Goal: Transaction & Acquisition: Purchase product/service

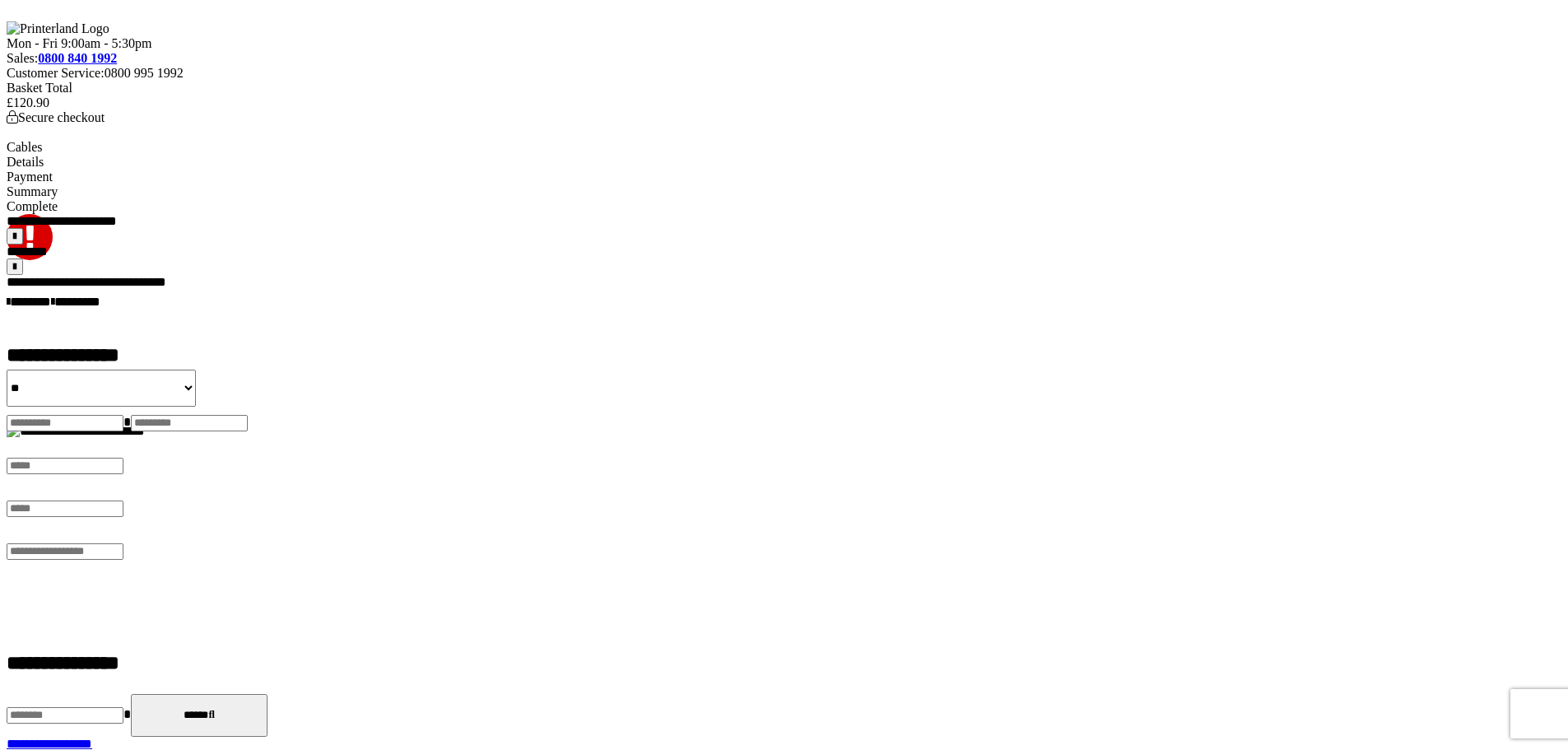
click at [51, 296] on span "******" at bounding box center [36, 302] width 30 height 13
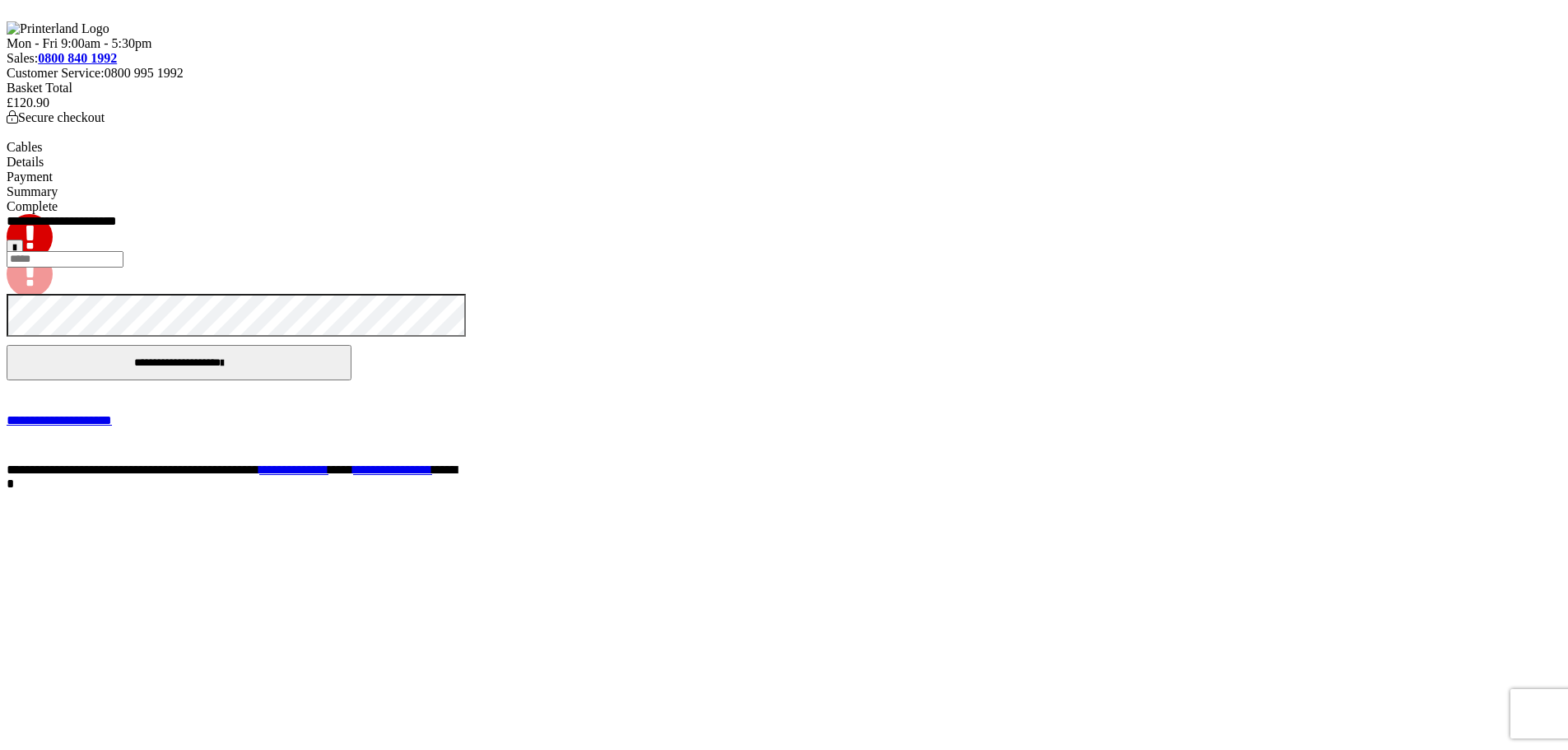
click at [123, 268] on input "email" at bounding box center [65, 260] width 117 height 17
type input "**********"
click at [352, 380] on button "**********" at bounding box center [179, 363] width 345 height 35
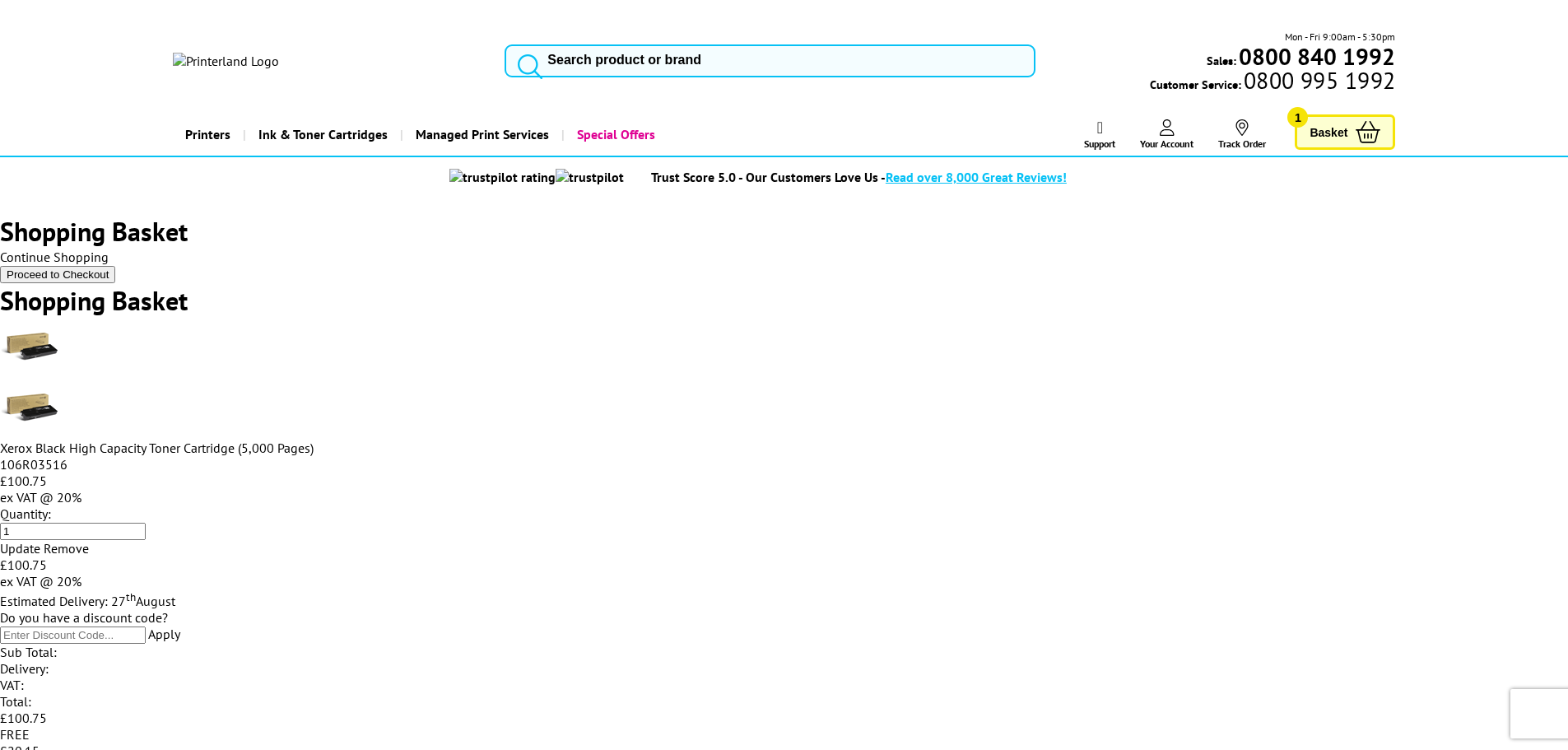
click at [619, 45] on input "search" at bounding box center [770, 60] width 531 height 33
type input "c405"
click at [0, 0] on mark "C405" at bounding box center [0, 0] width 0 height 0
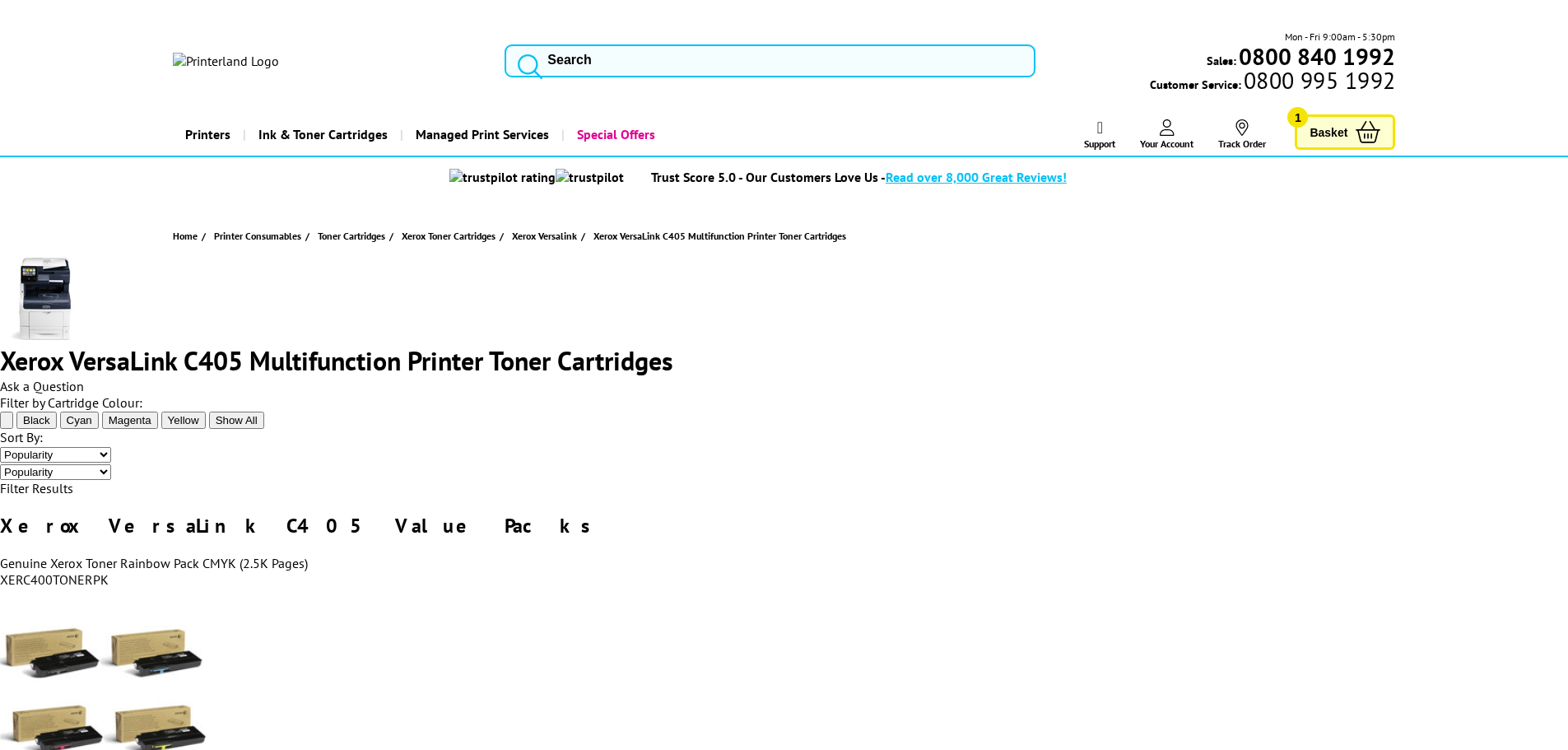
click at [1350, 114] on link "Basket 1" at bounding box center [1345, 132] width 101 height 35
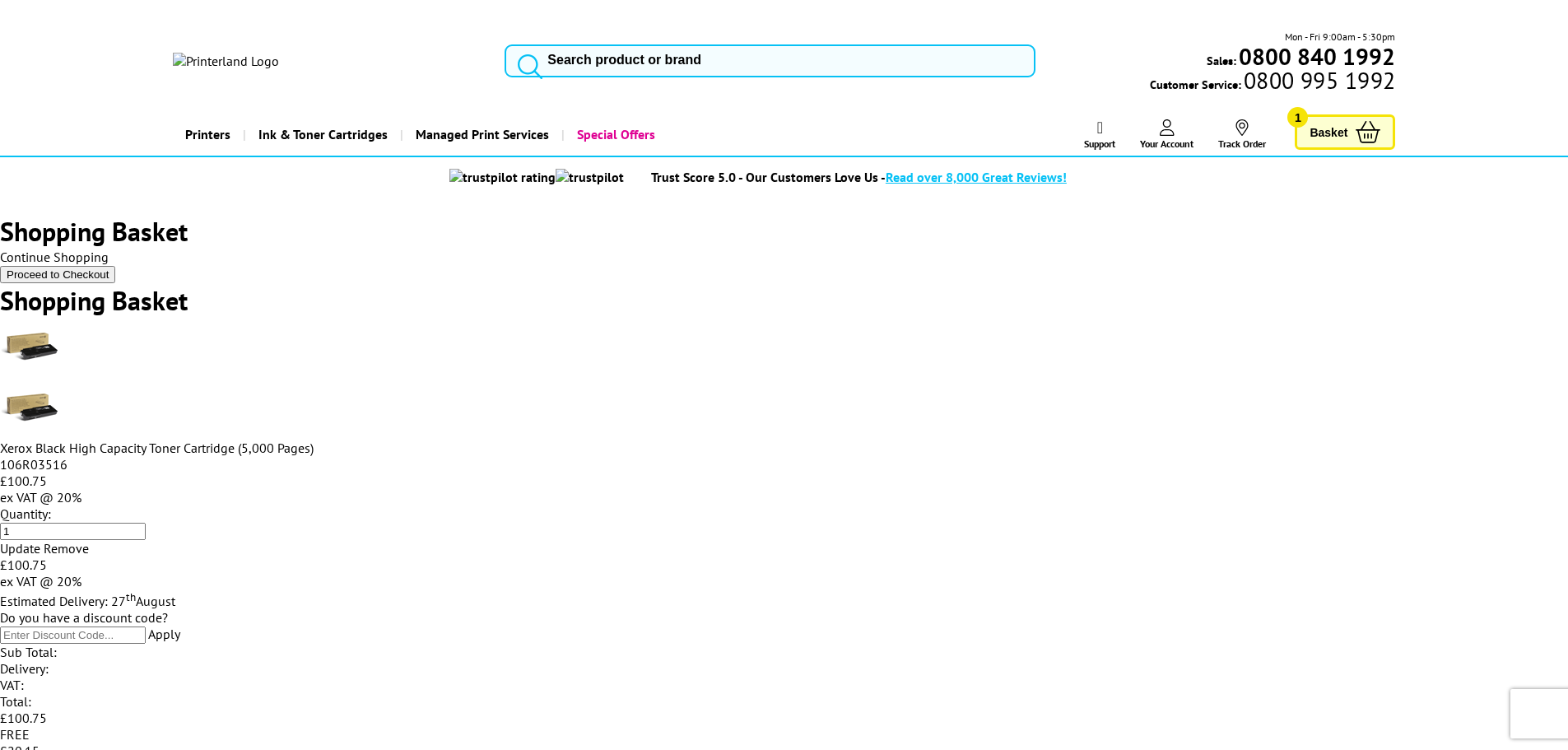
click at [314, 440] on link "Xerox Black High Capacity Toner Cartridge (5,000 Pages)" at bounding box center [157, 448] width 314 height 17
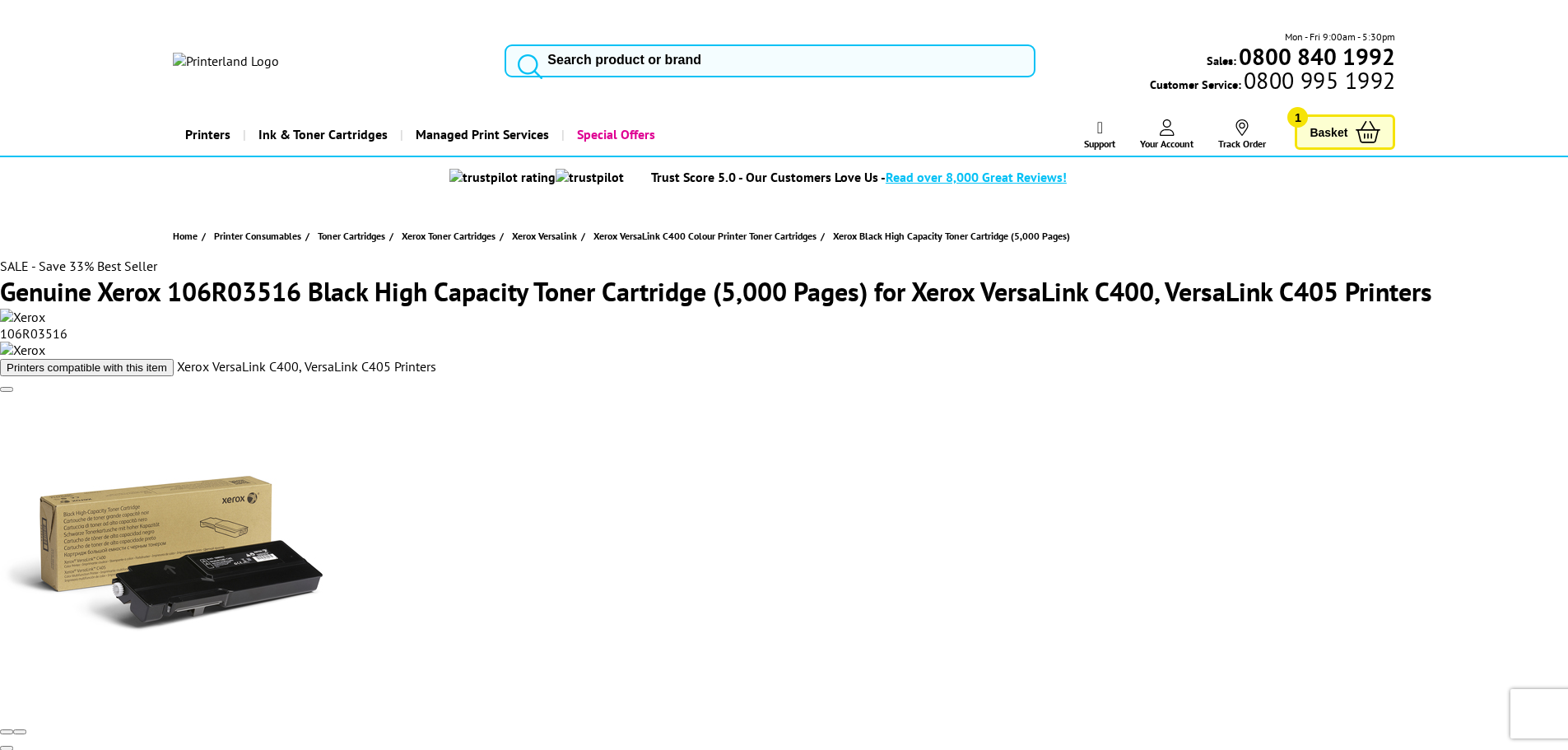
click at [1371, 121] on icon at bounding box center [1367, 132] width 24 height 22
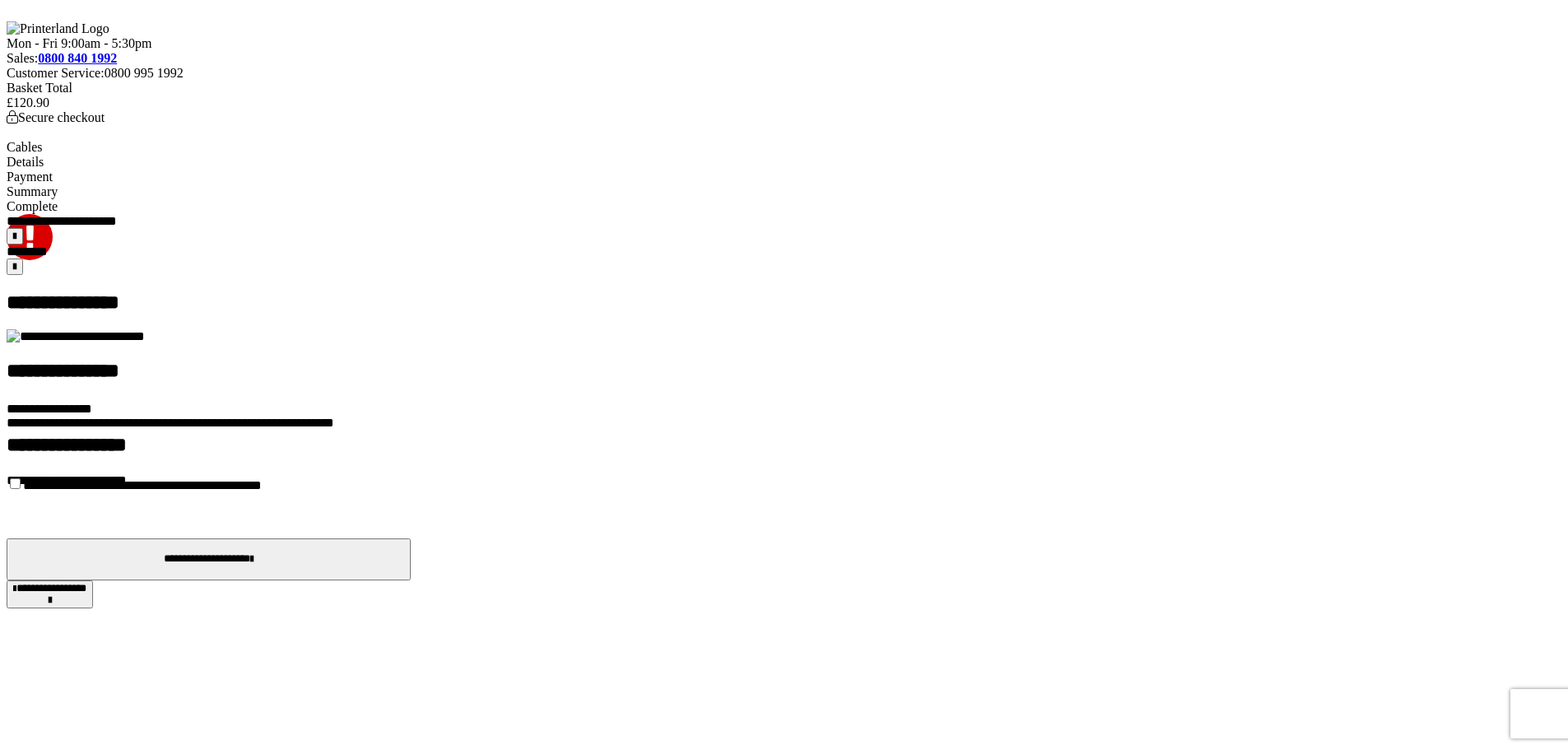
click at [410, 569] on button "**********" at bounding box center [208, 559] width 404 height 42
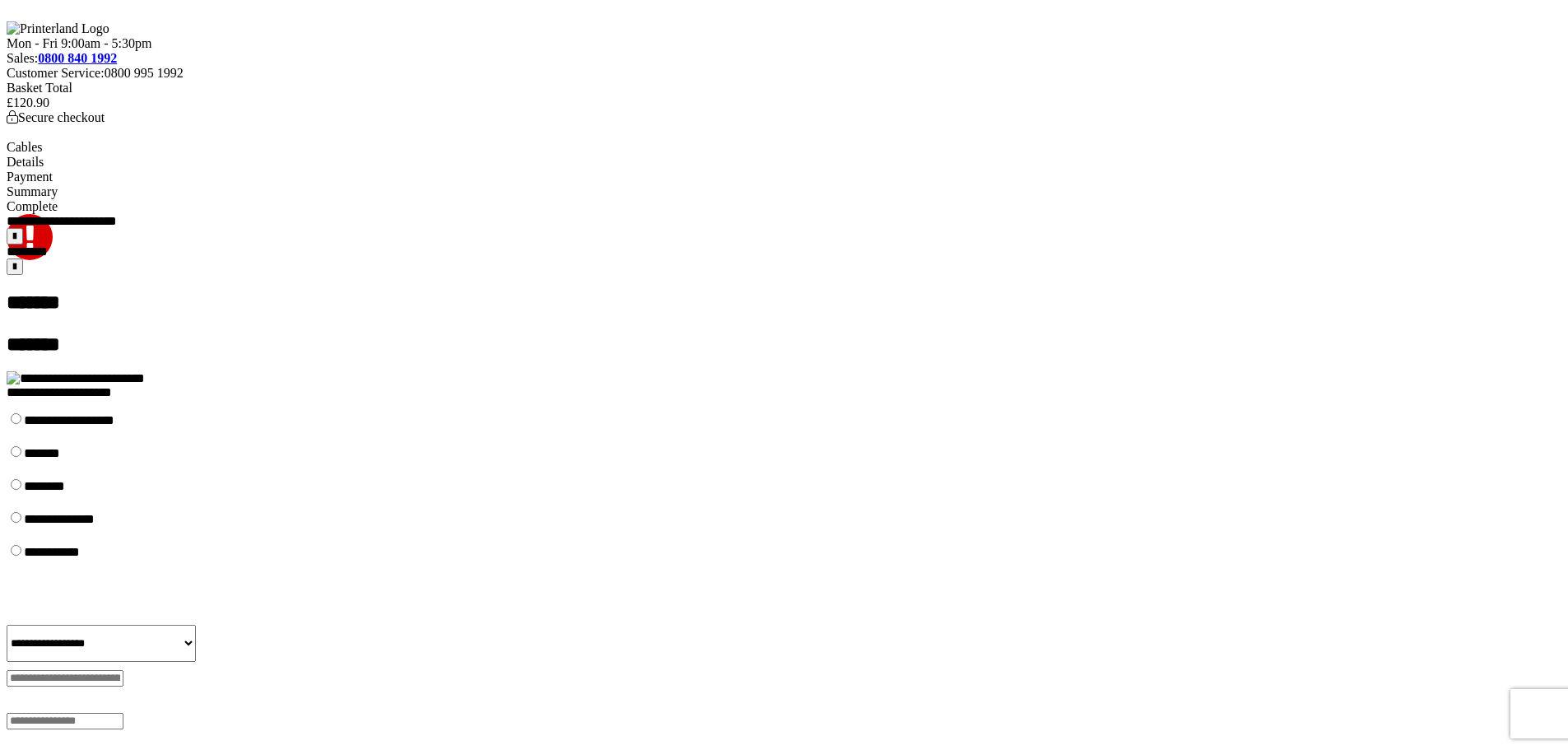
click at [21, 413] on input "radio" at bounding box center [16, 418] width 11 height 11
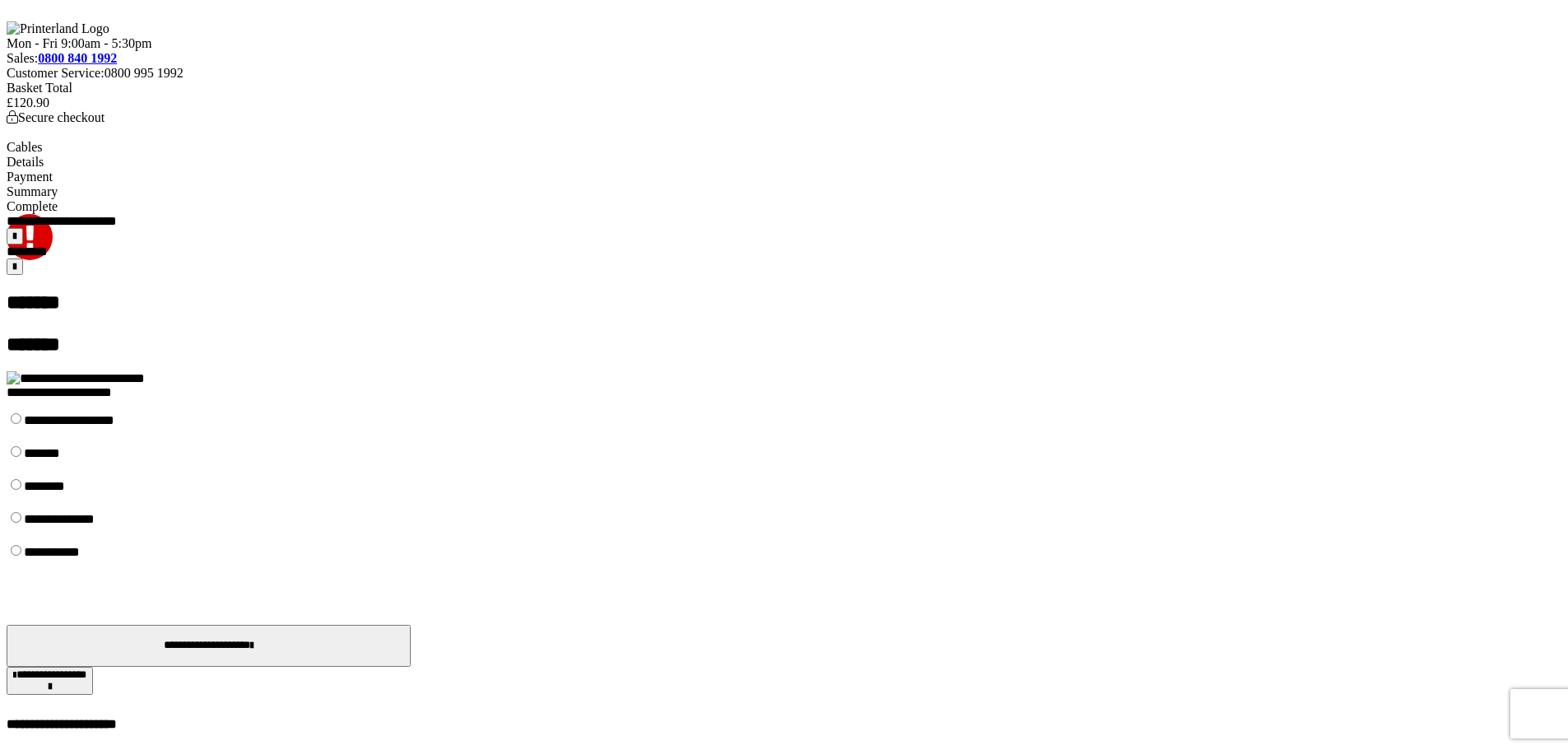
click at [410, 625] on button "**********" at bounding box center [208, 646] width 404 height 42
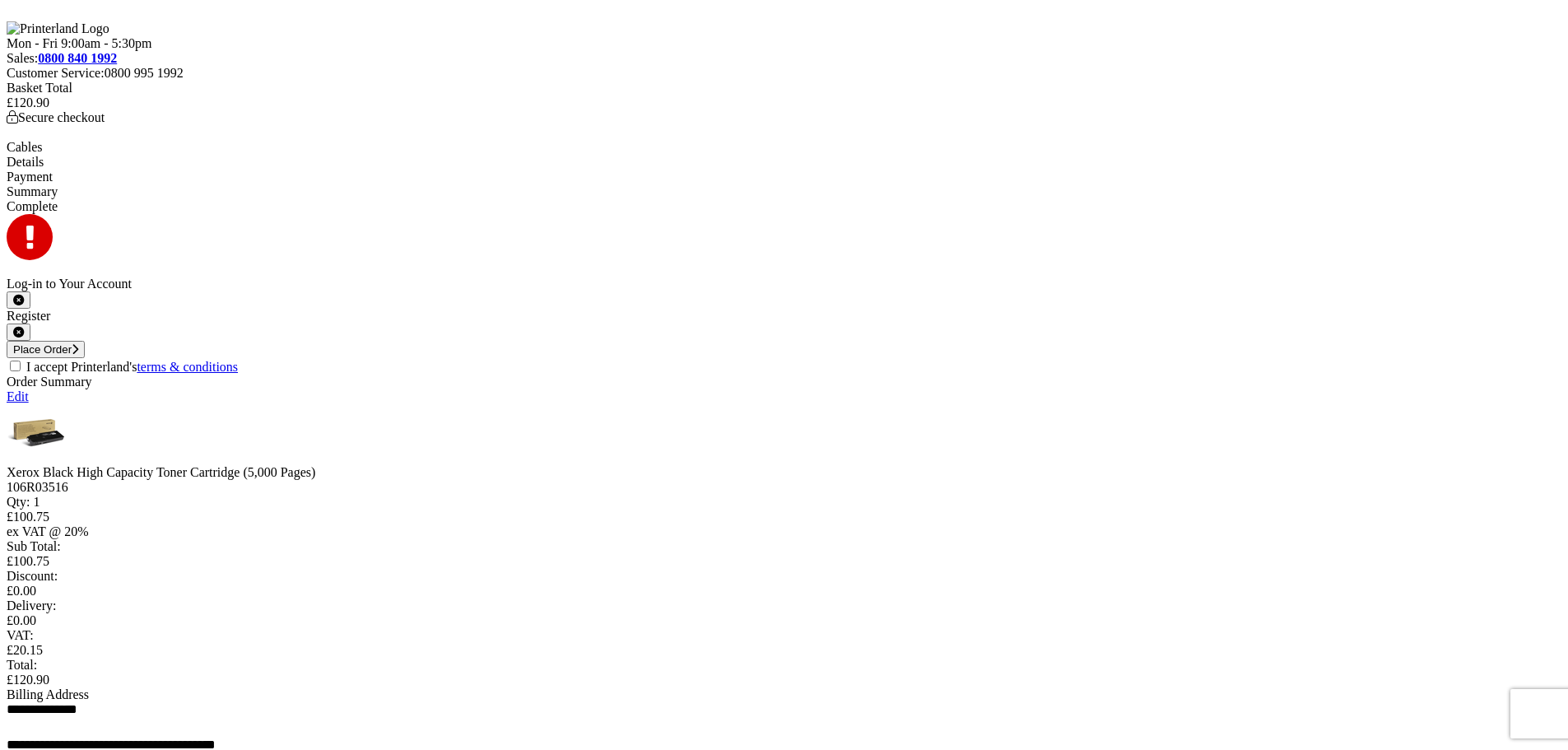
click at [21, 360] on input "I accept Printerland's terms & conditions" at bounding box center [15, 365] width 11 height 11
checkbox input "true"
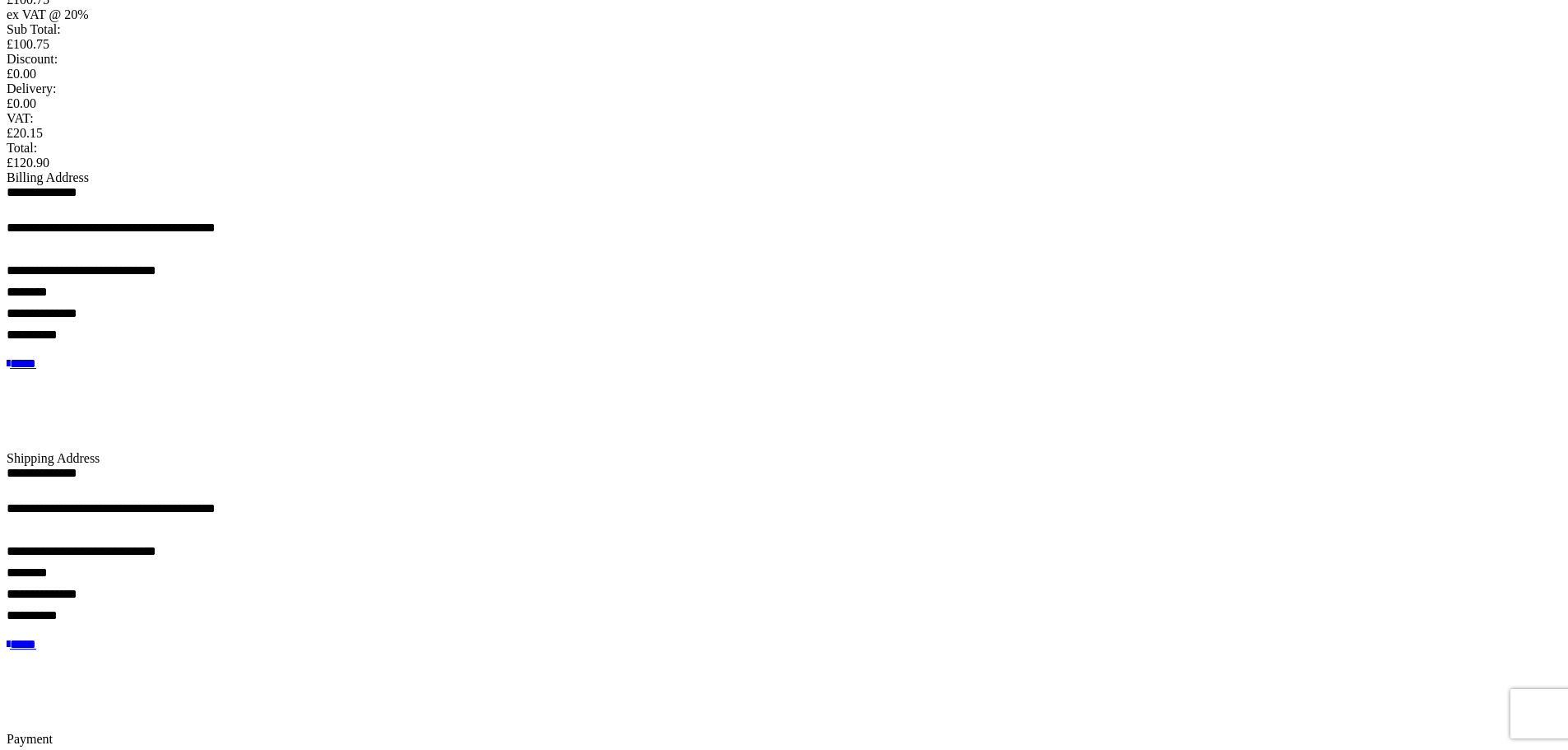
scroll to position [741, 0]
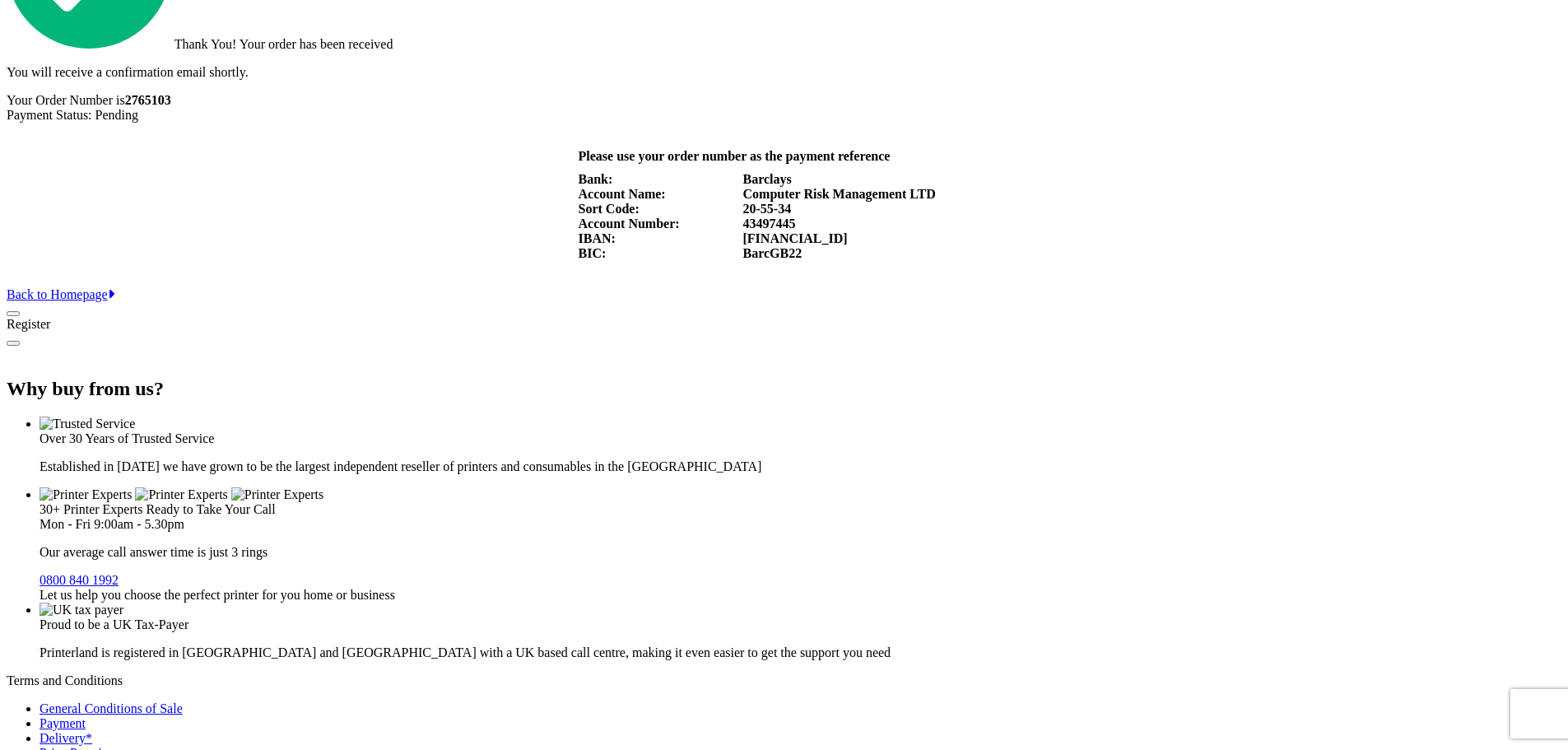
scroll to position [329, 0]
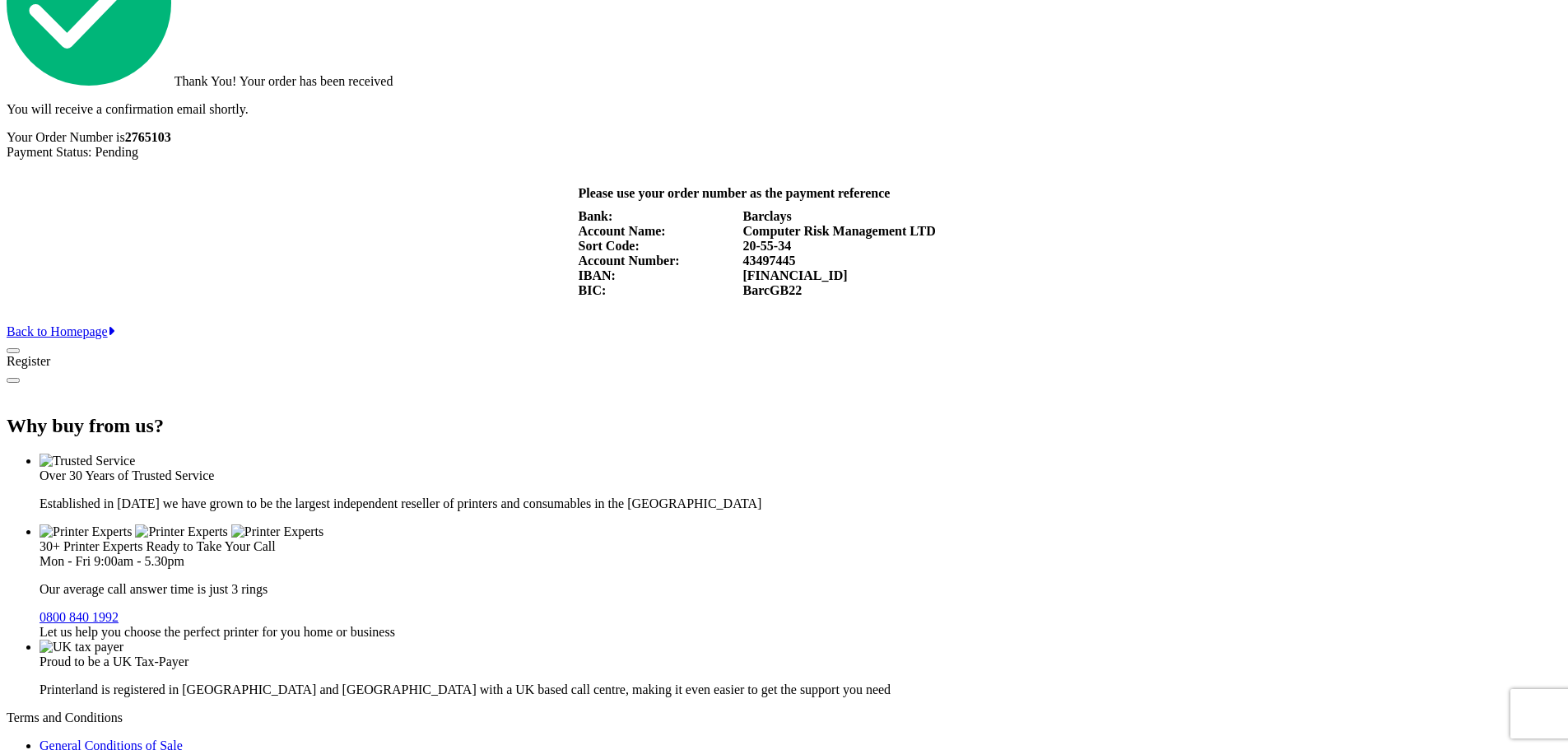
click at [114, 338] on link "Back to Homepage" at bounding box center [60, 331] width 107 height 14
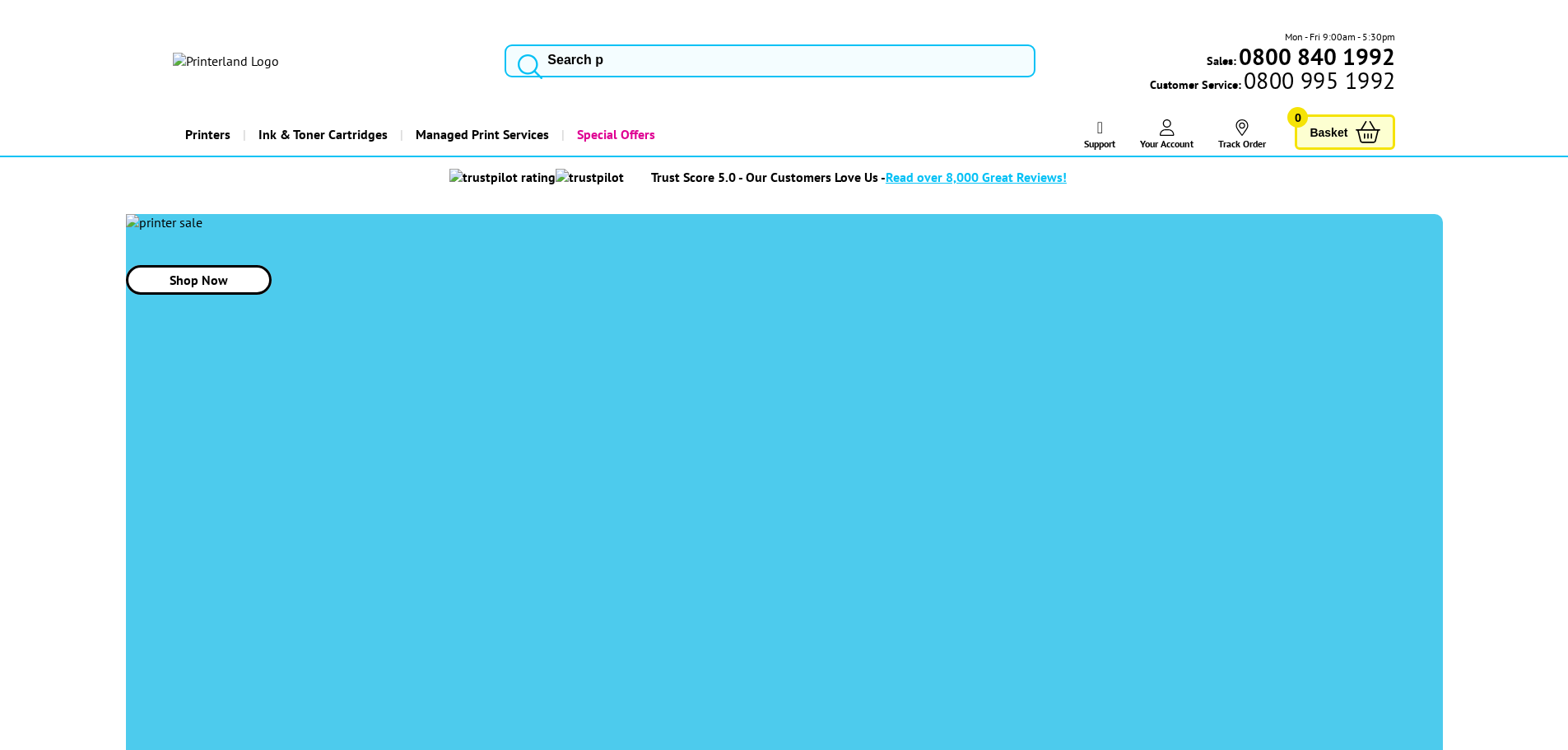
click at [1176, 119] on link "Your Account" at bounding box center [1167, 134] width 54 height 30
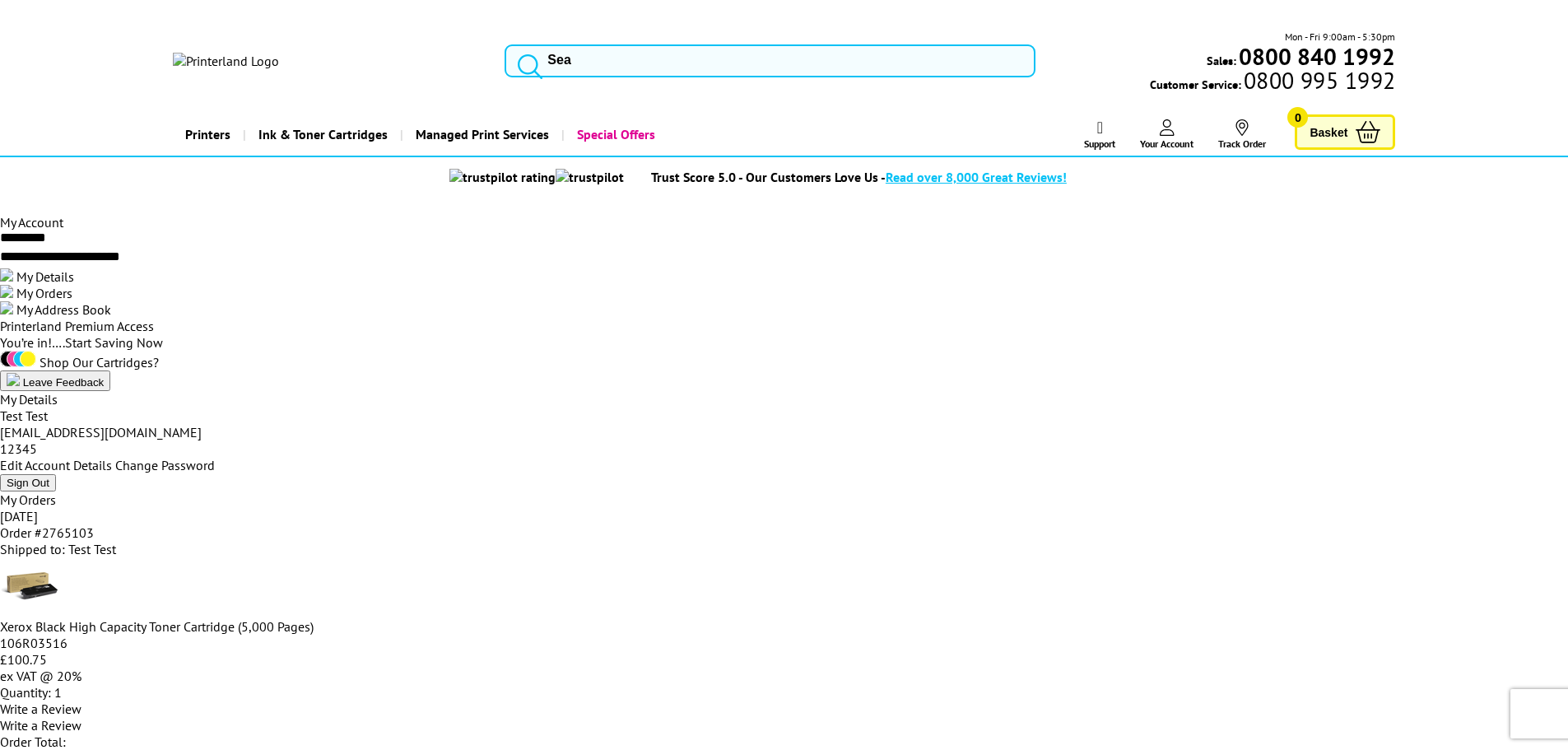
click at [72, 302] on span "My Orders" at bounding box center [44, 293] width 56 height 17
click at [695, 635] on div "106R03516" at bounding box center [784, 643] width 1568 height 17
copy div "106R03516"
click at [696, 45] on input "search" at bounding box center [770, 60] width 531 height 33
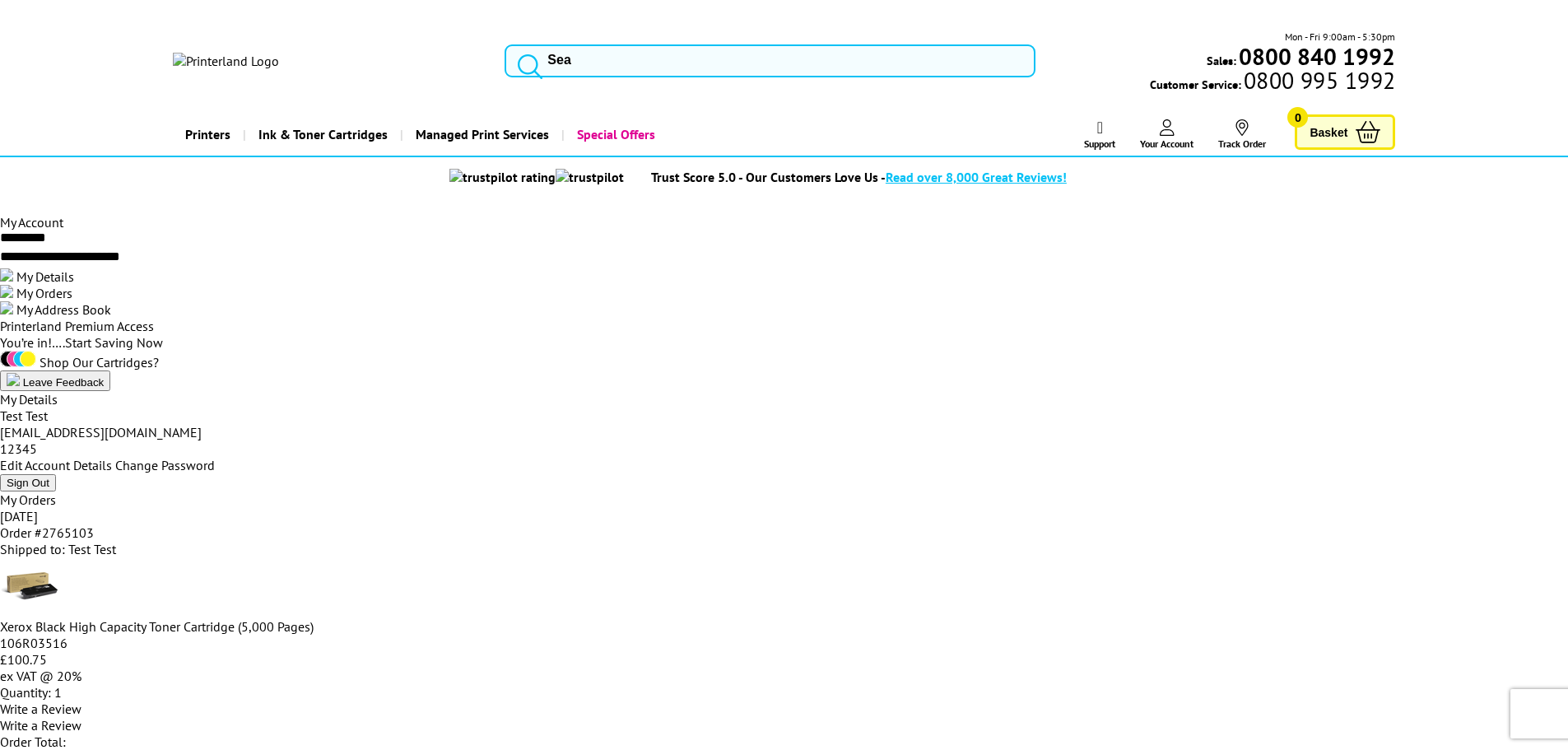
paste input "106R03516"
type input "106R03516"
click at [279, 55] on img at bounding box center [226, 61] width 106 height 17
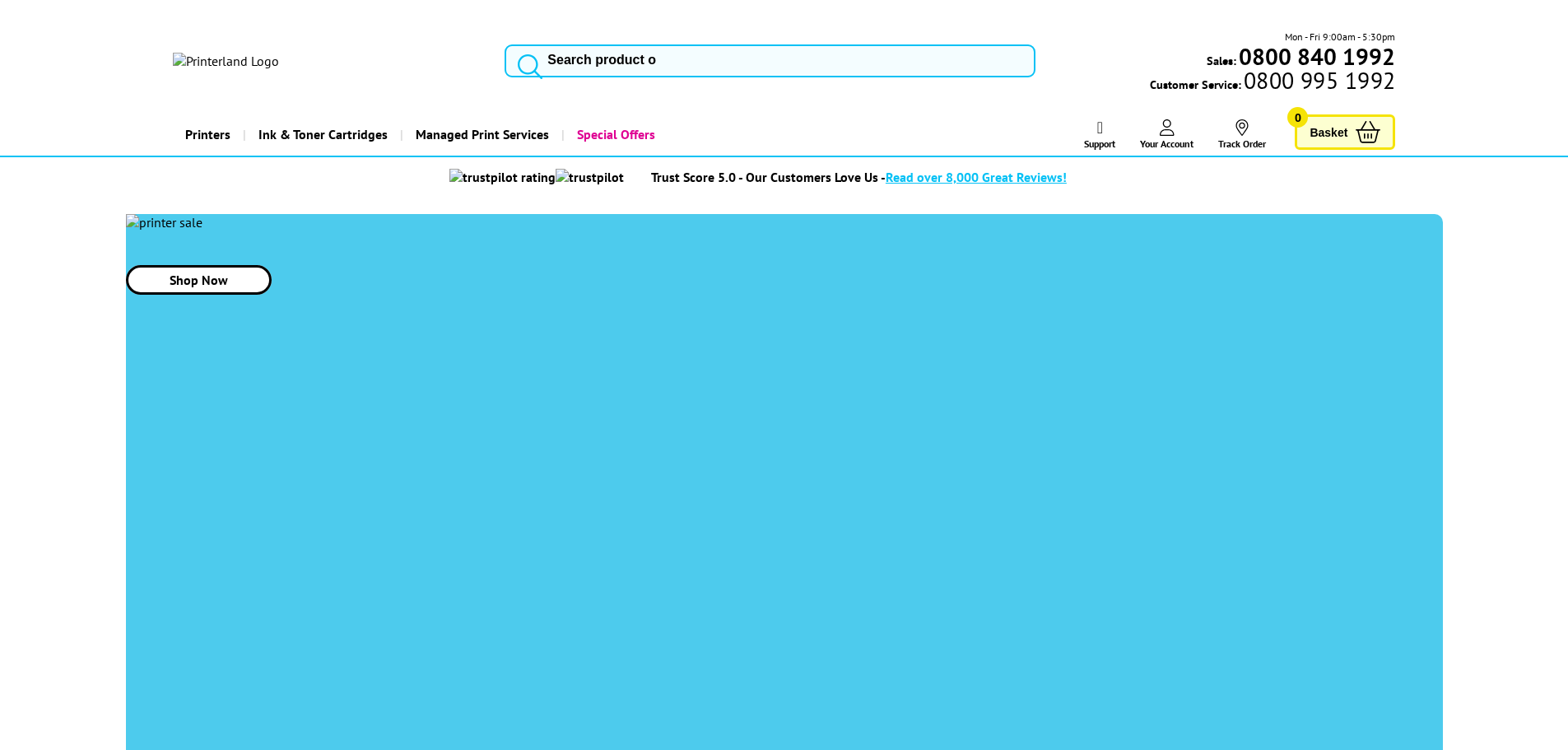
click at [646, 45] on input "search" at bounding box center [770, 60] width 531 height 33
type input "compatible"
click at [0, 0] on input "CONSUMABLE 4,861" at bounding box center [0, 0] width 0 height 0
click at [279, 53] on img at bounding box center [226, 61] width 106 height 17
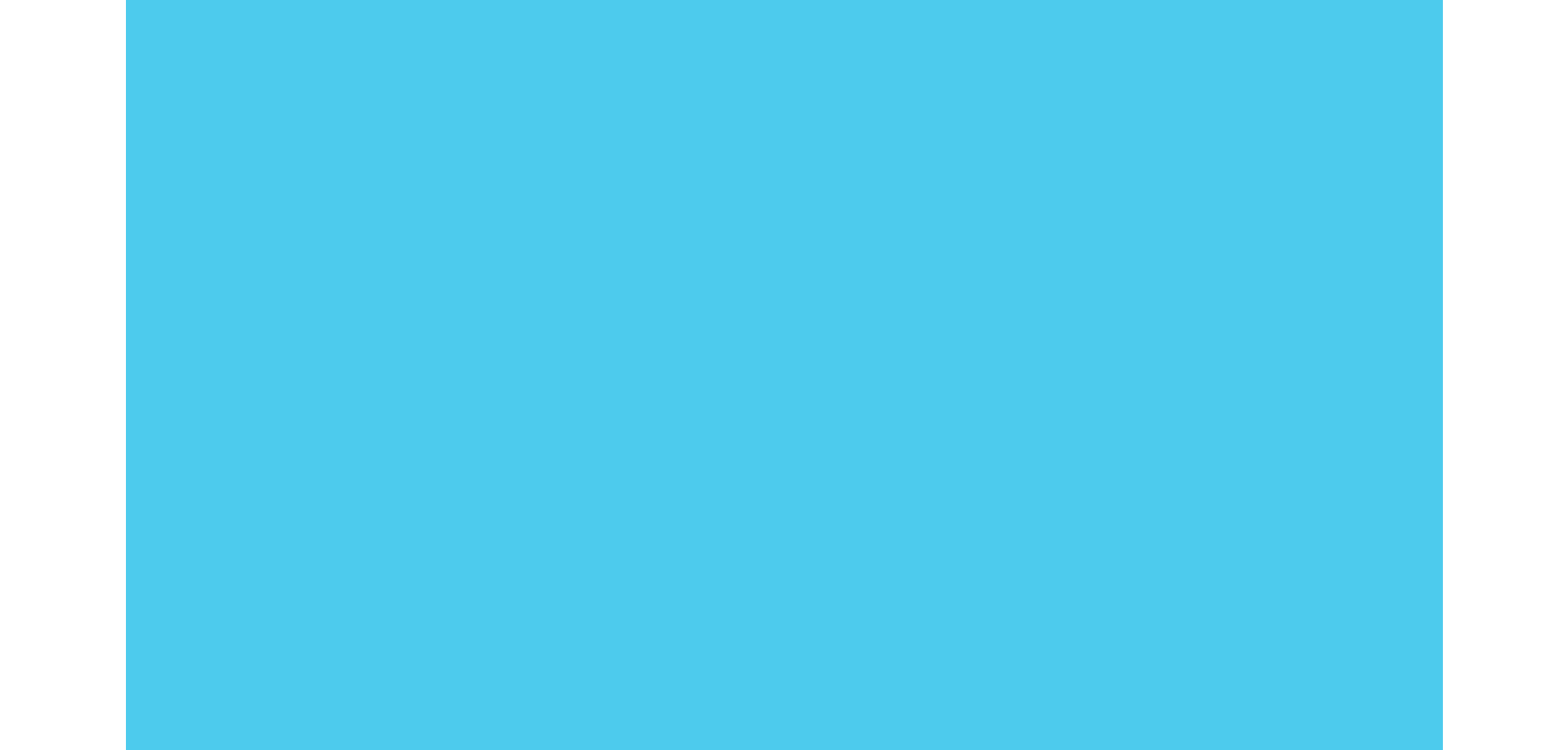
scroll to position [494, 0]
